Goal: Check status: Check status

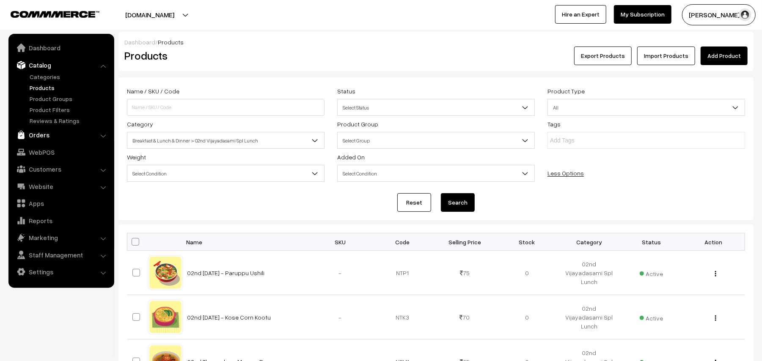
click at [46, 129] on link "Orders" at bounding box center [61, 134] width 101 height 15
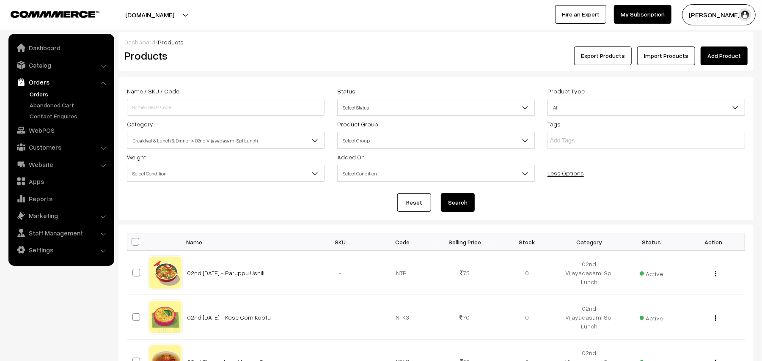
click at [41, 91] on link "Orders" at bounding box center [69, 94] width 84 height 9
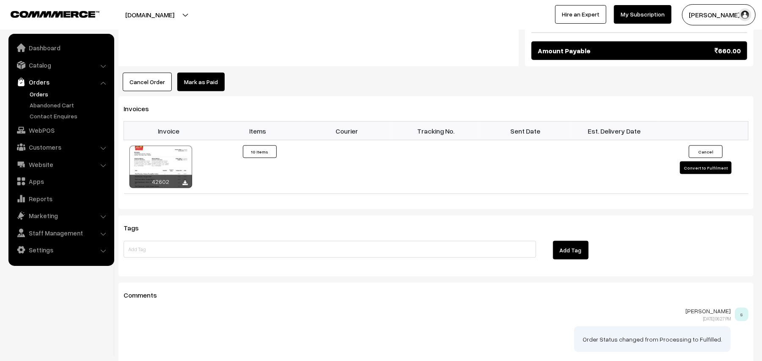
scroll to position [789, 0]
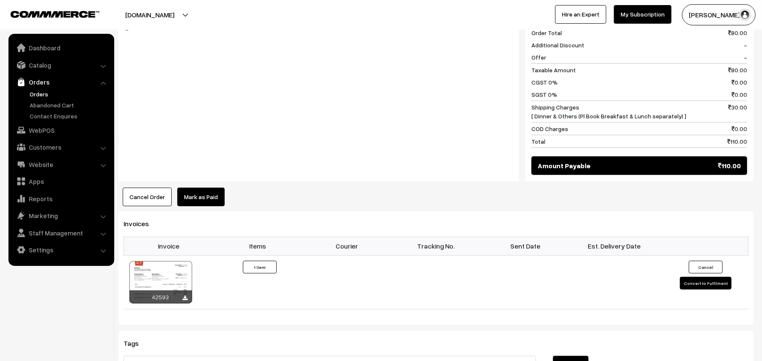
scroll to position [392, 0]
click at [39, 90] on link "Orders" at bounding box center [69, 94] width 84 height 9
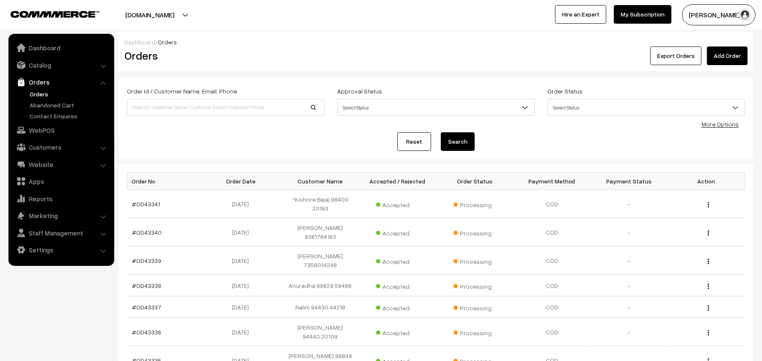
click at [43, 93] on link "Orders" at bounding box center [69, 94] width 84 height 9
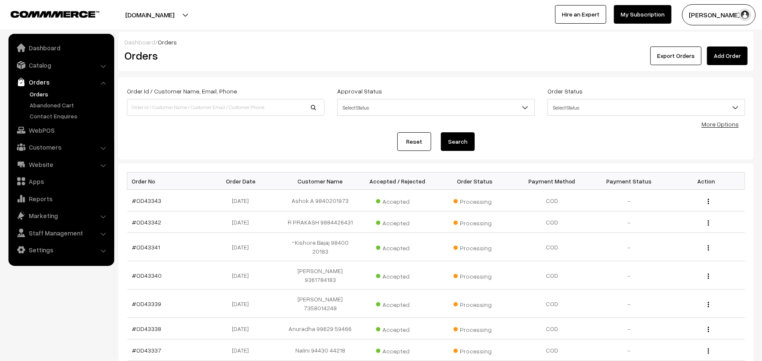
click at [43, 93] on link "Orders" at bounding box center [69, 94] width 84 height 9
click at [46, 93] on link "Orders" at bounding box center [69, 94] width 84 height 9
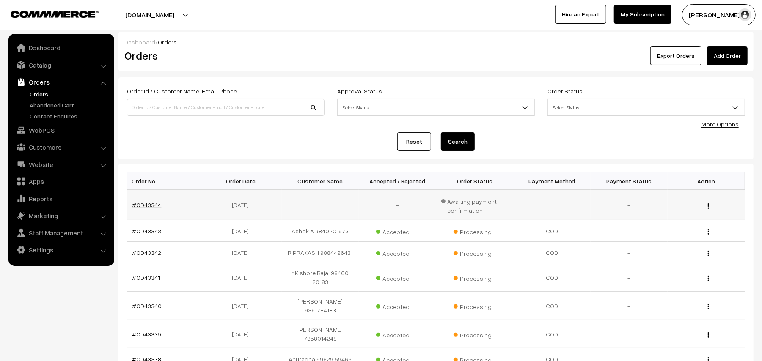
click at [144, 203] on link "#OD43344" at bounding box center [146, 204] width 29 height 7
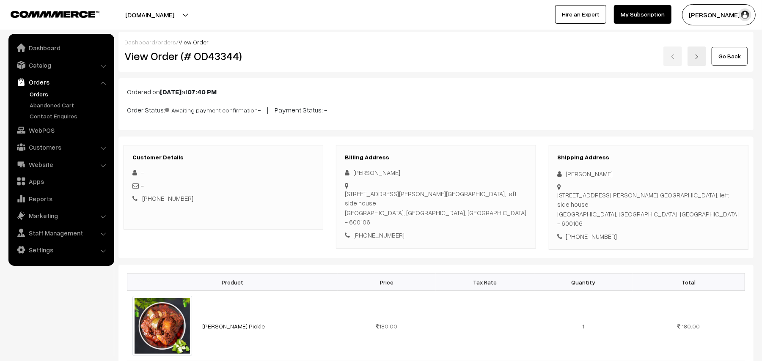
click at [718, 58] on link "Go Back" at bounding box center [729, 56] width 36 height 19
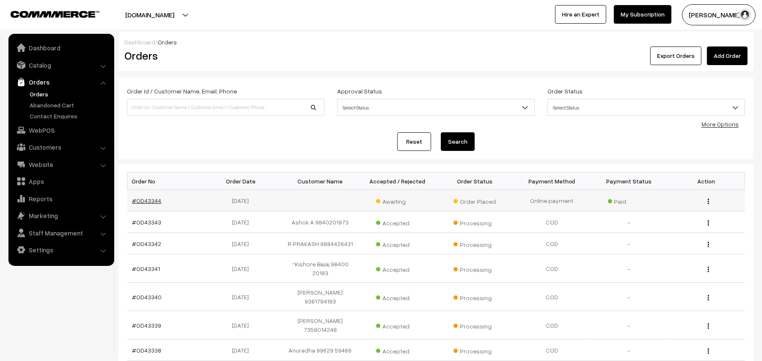
click at [141, 203] on link "#OD43344" at bounding box center [146, 200] width 29 height 7
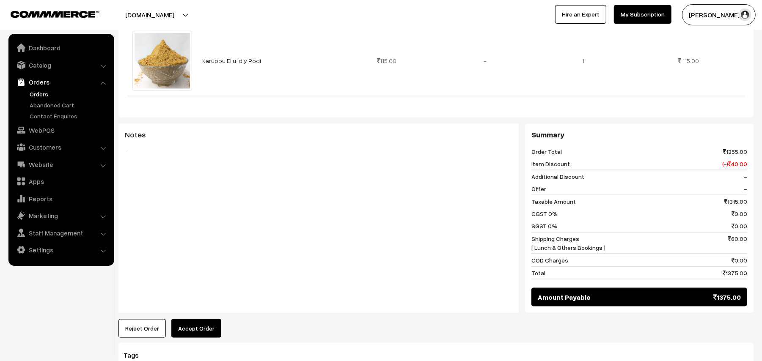
scroll to position [782, 0]
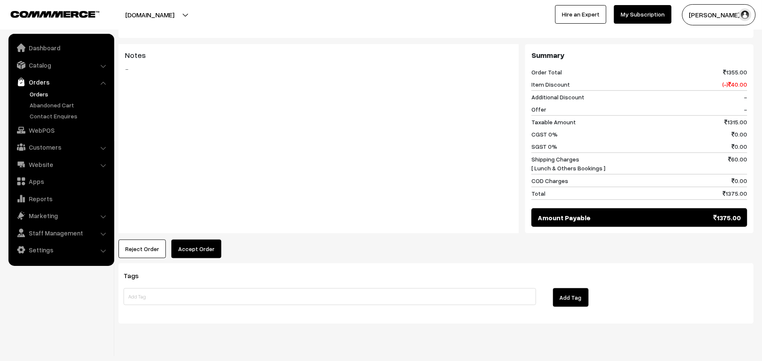
click at [41, 96] on link "Orders" at bounding box center [69, 94] width 84 height 9
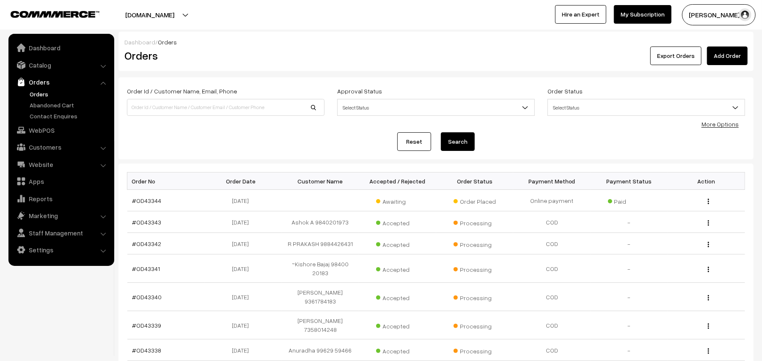
click at [38, 92] on link "Orders" at bounding box center [69, 94] width 84 height 9
click at [148, 205] on td "#OD43344" at bounding box center [165, 201] width 77 height 22
click at [154, 200] on link "#OD43344" at bounding box center [146, 200] width 29 height 7
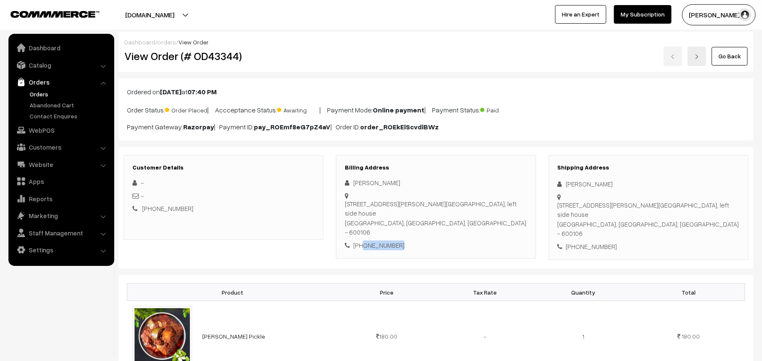
drag, startPoint x: 397, startPoint y: 219, endPoint x: 362, endPoint y: 217, distance: 34.3
click at [362, 241] on div "+91 9080270710" at bounding box center [436, 246] width 182 height 10
copy div "9080270710"
